Goal: Information Seeking & Learning: Learn about a topic

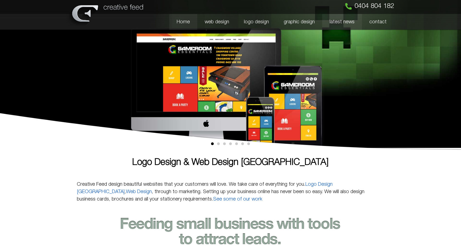
click at [340, 21] on link "latest news" at bounding box center [342, 22] width 40 height 16
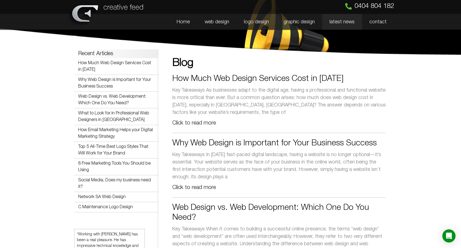
drag, startPoint x: 336, startPoint y: 77, endPoint x: 173, endPoint y: 80, distance: 163.5
click at [173, 80] on h2 "How Much Web Design Services Cost in 2024" at bounding box center [278, 79] width 213 height 10
copy link "How Much Web Design Services Cost in 2024"
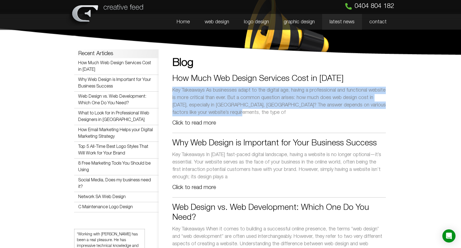
drag, startPoint x: 226, startPoint y: 113, endPoint x: 173, endPoint y: 92, distance: 57.0
click at [173, 92] on p "Key Takeaways As businesses adapt to the digital age, having a professional and…" at bounding box center [278, 102] width 213 height 30
copy p "Key Takeaways As businesses adapt to the digital age, having a professional and…"
click at [224, 94] on p "Key Takeaways As businesses adapt to the digital age, having a professional and…" at bounding box center [278, 102] width 213 height 30
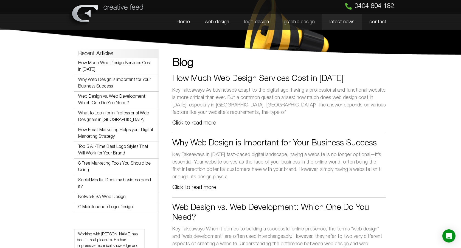
click at [233, 78] on link "How Much Web Design Services Cost in 2024" at bounding box center [257, 78] width 171 height 7
